Goal: Task Accomplishment & Management: Manage account settings

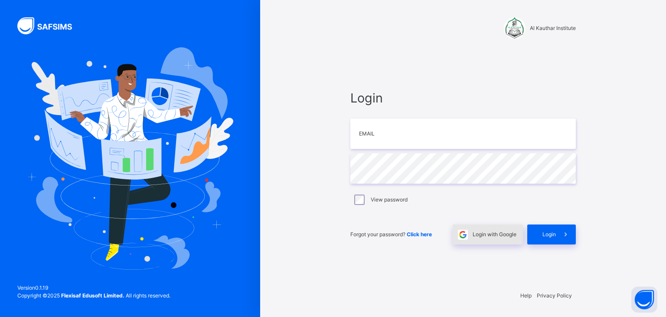
click at [474, 236] on span "Login with Google" at bounding box center [495, 234] width 44 height 8
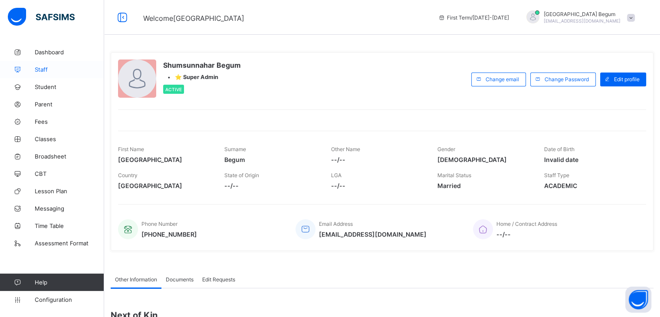
click at [58, 64] on link "Staff" at bounding box center [52, 69] width 104 height 17
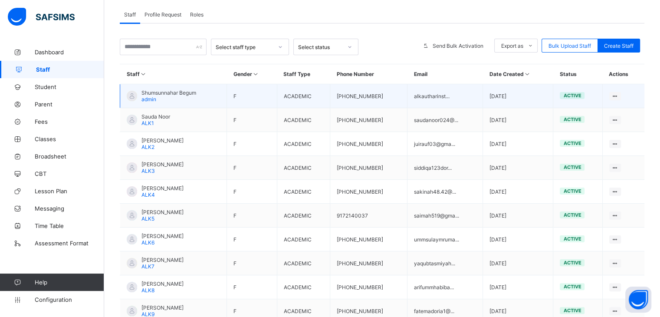
scroll to position [209, 0]
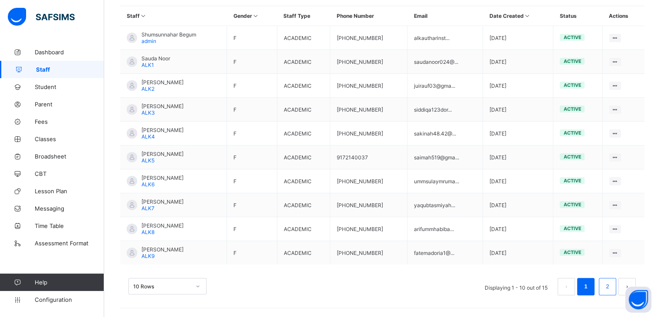
click at [611, 286] on link "2" at bounding box center [607, 286] width 8 height 11
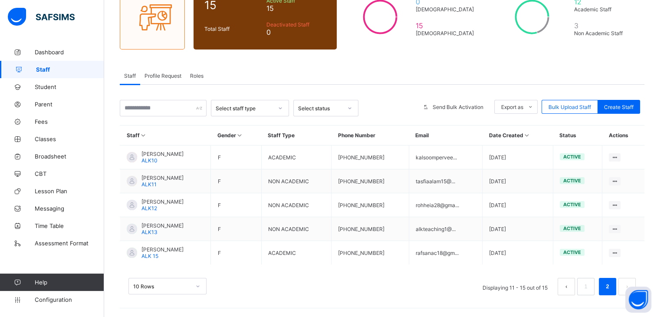
scroll to position [89, 0]
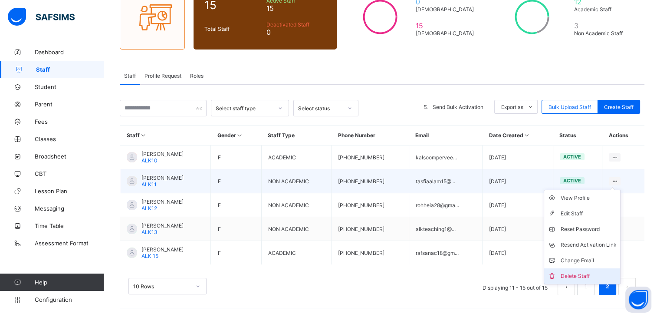
click at [569, 273] on div "Delete Staff" at bounding box center [588, 275] width 56 height 9
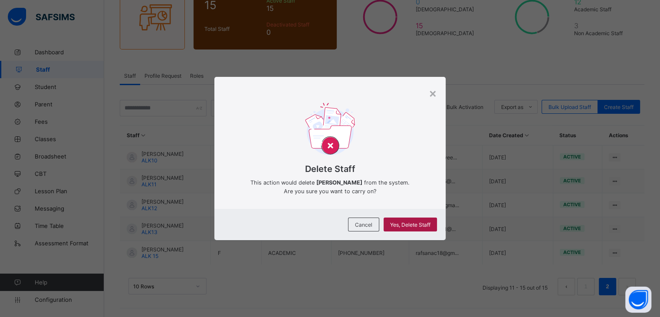
click at [408, 228] on div "Yes, Delete Staff" at bounding box center [409, 224] width 53 height 14
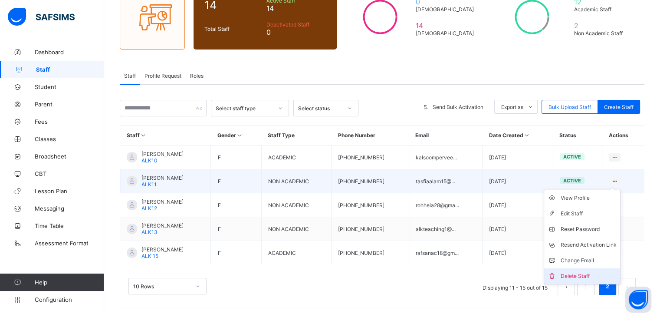
click at [590, 276] on div "Delete Staff" at bounding box center [588, 275] width 56 height 9
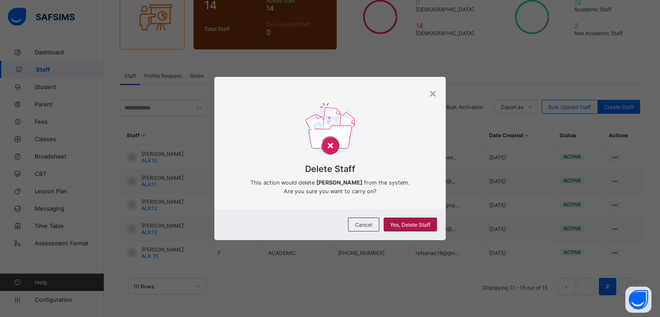
click at [410, 220] on div "Yes, Delete Staff" at bounding box center [409, 224] width 53 height 14
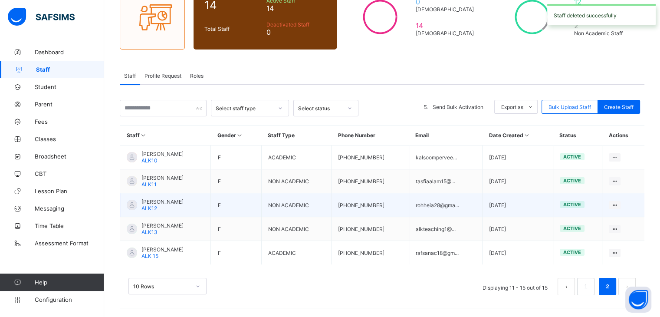
click at [617, 199] on td "View Profile Edit Staff Reset Password Resend Activation Link Change Email Dele…" at bounding box center [623, 205] width 42 height 24
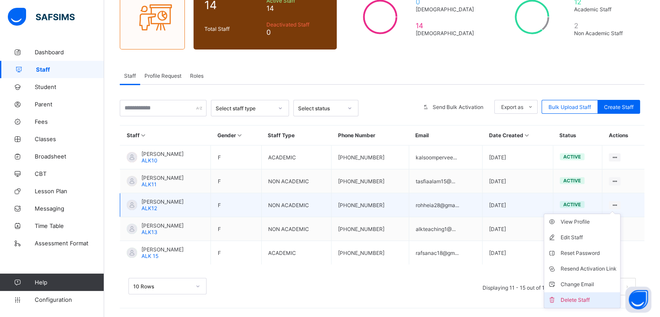
click at [583, 298] on div "Delete Staff" at bounding box center [588, 299] width 56 height 9
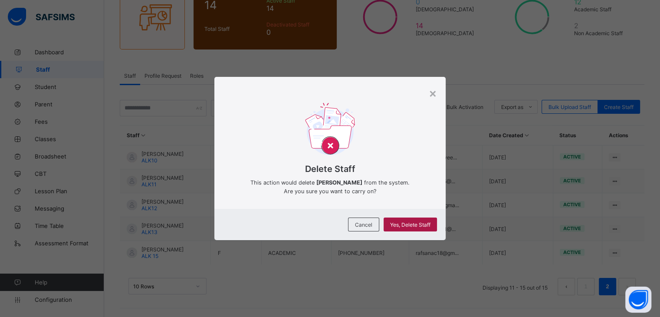
click at [416, 222] on span "Yes, Delete Staff" at bounding box center [410, 224] width 40 height 7
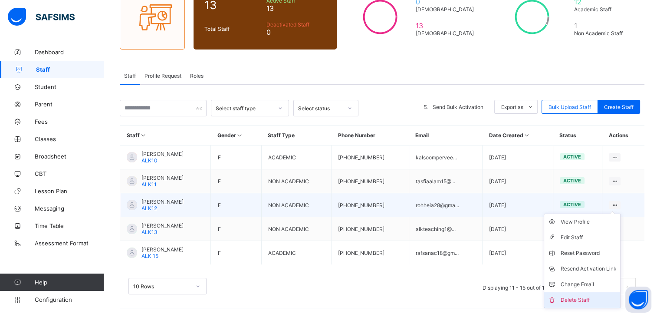
click at [578, 294] on li "Delete Staff" at bounding box center [582, 300] width 76 height 16
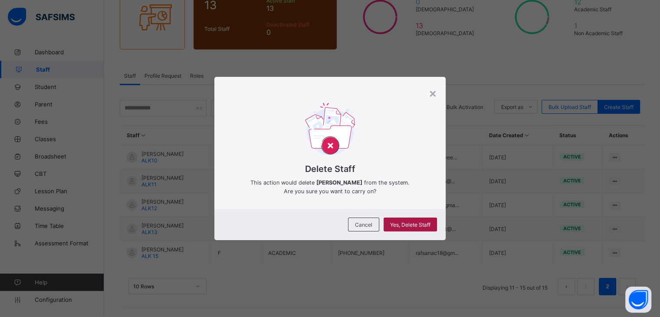
click at [416, 223] on span "Yes, Delete Staff" at bounding box center [410, 224] width 40 height 7
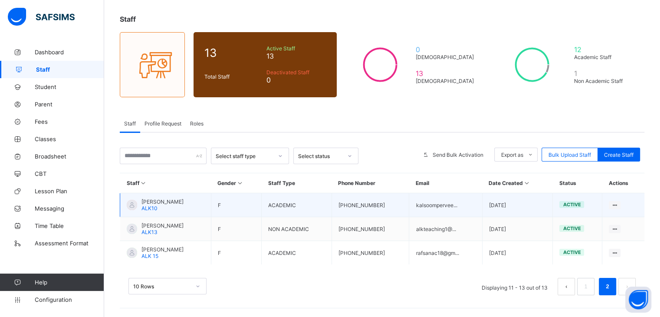
scroll to position [42, 0]
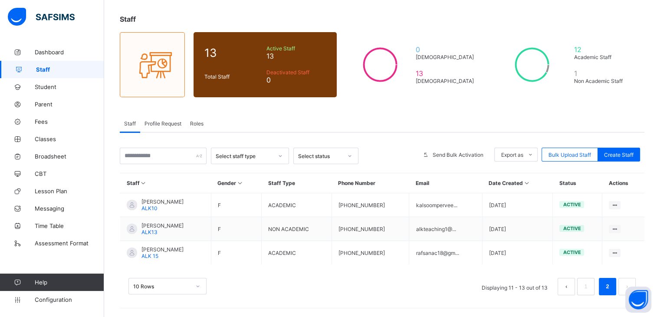
click at [416, 263] on div "10 Rows Displaying 11 - 13 out of 13 1 2" at bounding box center [382, 281] width 524 height 43
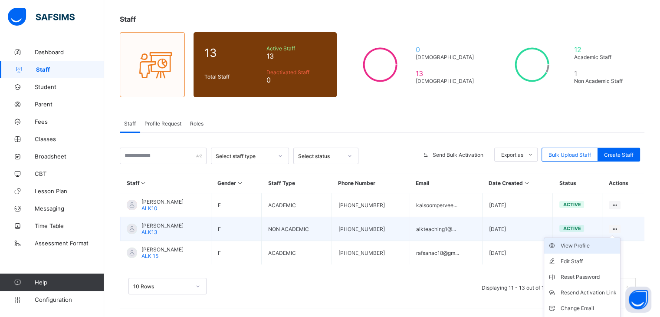
scroll to position [56, 0]
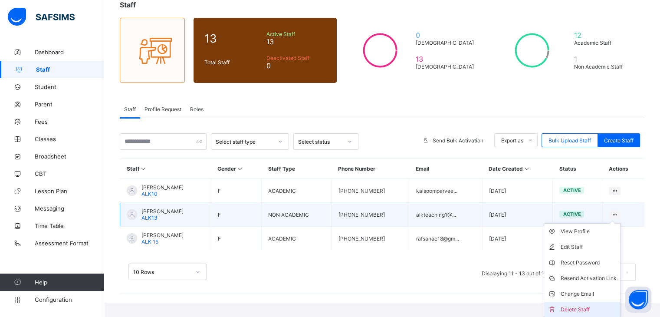
click at [569, 310] on div "Delete Staff" at bounding box center [588, 309] width 56 height 9
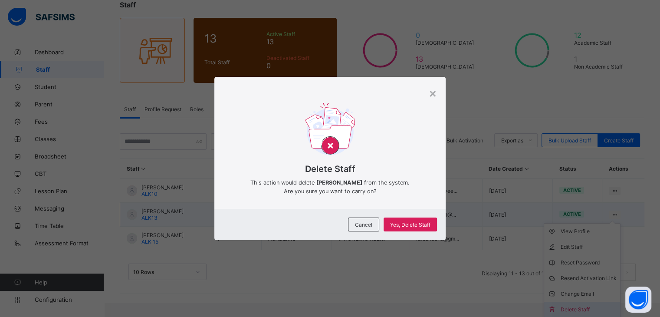
scroll to position [42, 0]
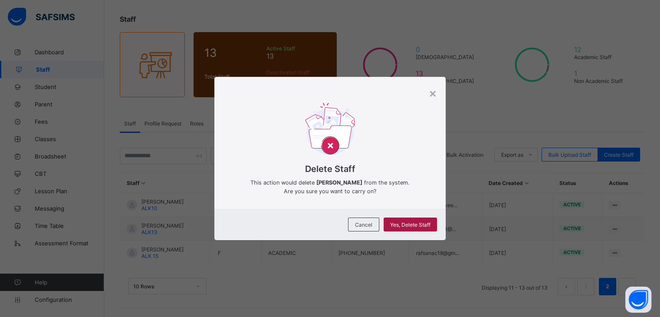
click at [421, 222] on span "Yes, Delete Staff" at bounding box center [410, 224] width 40 height 7
